Goal: Check status

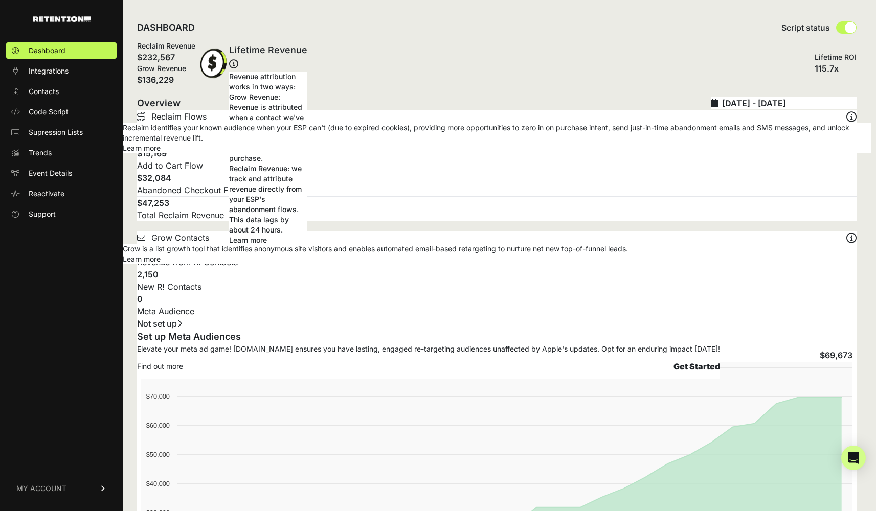
type input "[DATE]"
click at [428, 100] on input "[DATE] - [DATE]" at bounding box center [789, 103] width 134 height 12
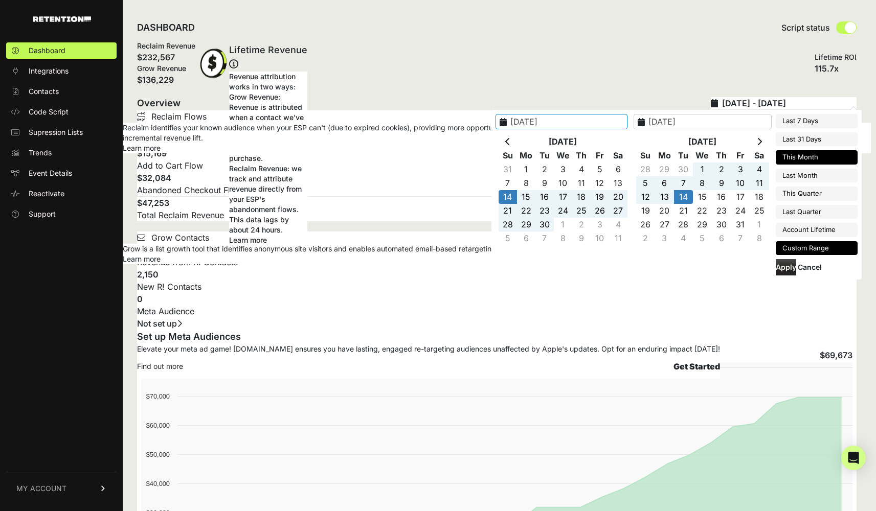
type input "2025-10-07"
type input "2025-10-13"
type input "2025-09-13"
type input "2025-10-13"
type input "2025-09-14"
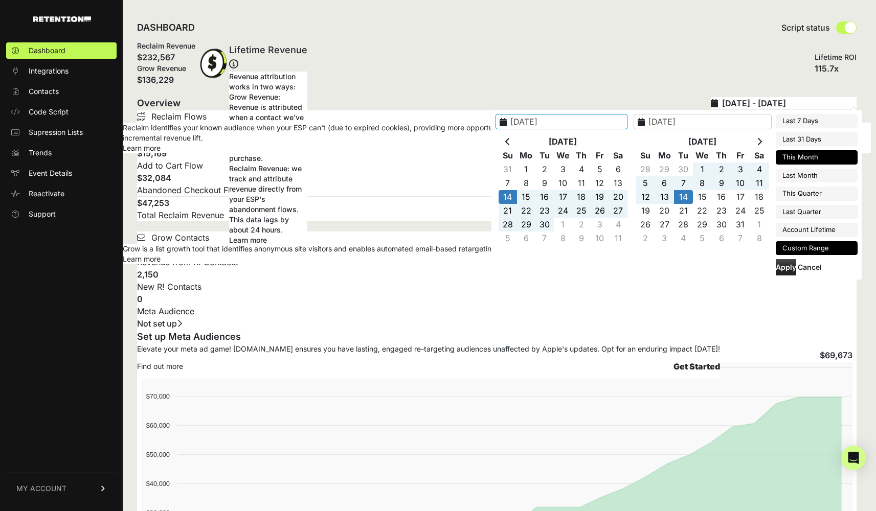
type input "2025-10-14"
type input "[DATE]"
type input "2025-10-31"
type input "2025-09-14"
type input "2025-10-14"
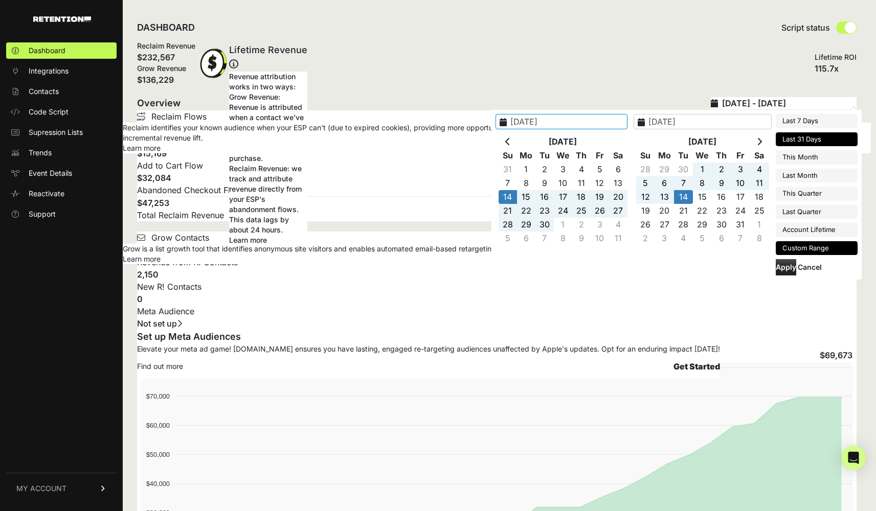
type input "2025-09-13"
type input "2025-10-13"
type input "2025-09-14"
type input "2025-10-14"
type input "2025-10-07"
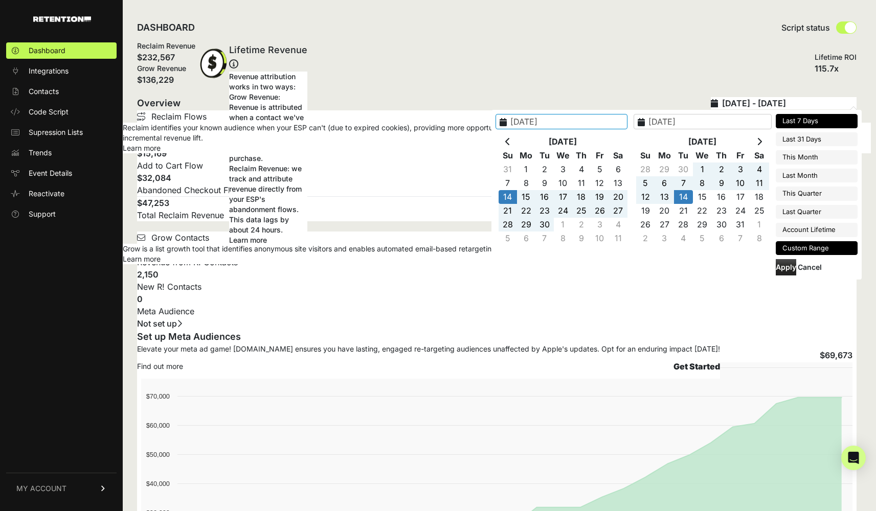
type input "2025-10-13"
click at [428, 123] on li "Last 7 Days" at bounding box center [817, 121] width 82 height 14
type input "2025-10-07 - 2025-10-13"
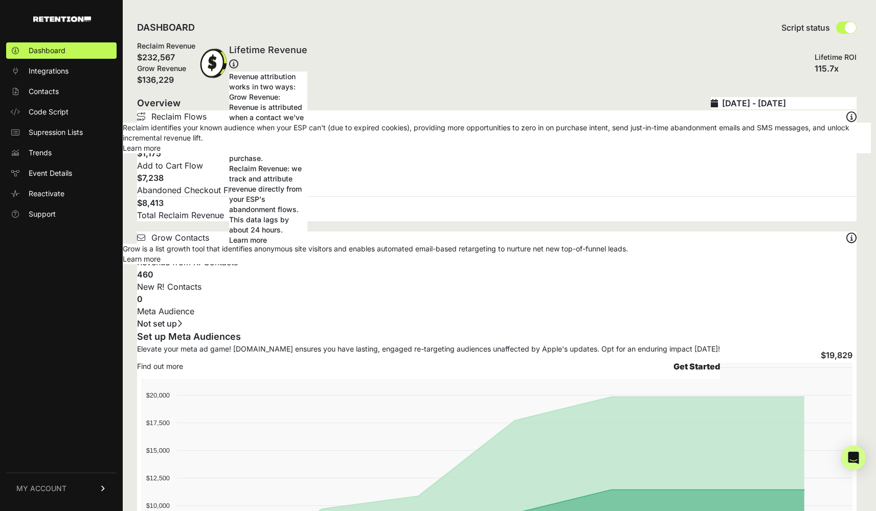
click at [811, 104] on input "2025-10-08 - 2025-10-14" at bounding box center [789, 103] width 134 height 12
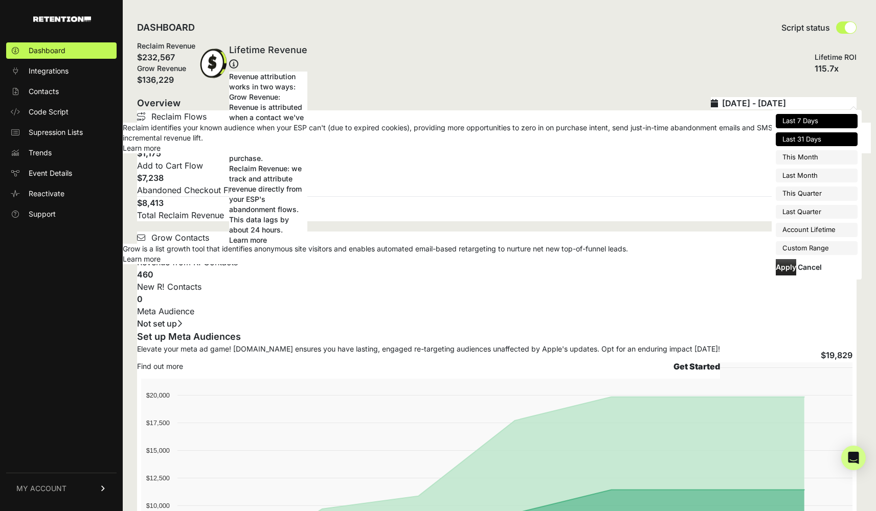
click at [810, 143] on li "Last 31 Days" at bounding box center [817, 139] width 82 height 14
type input "[DATE] - [DATE]"
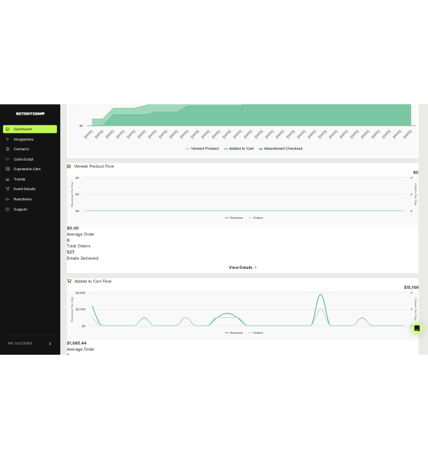
scroll to position [815, 0]
